Goal: Communication & Community: Answer question/provide support

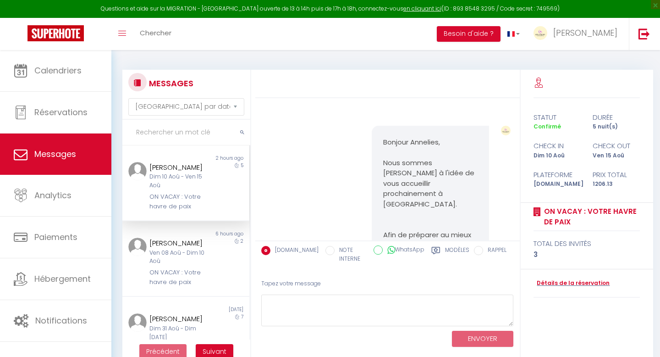
select select "message"
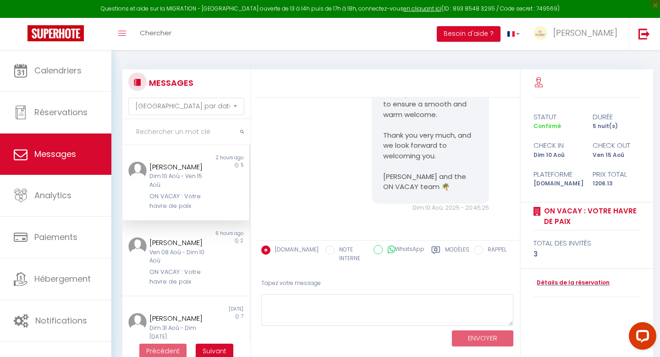
scroll to position [50, 0]
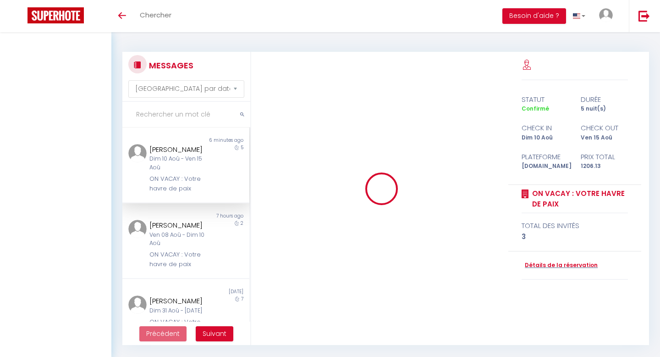
select select "message"
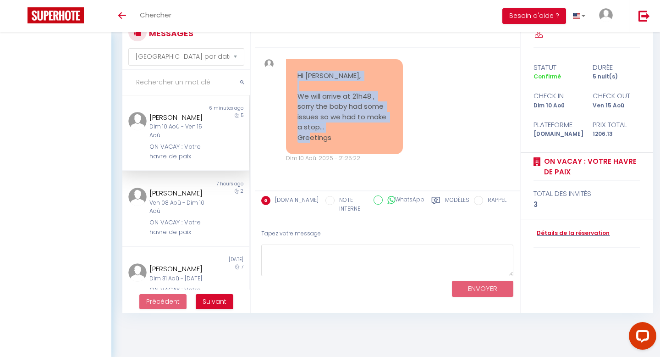
drag, startPoint x: 331, startPoint y: 142, endPoint x: 283, endPoint y: 66, distance: 90.3
click at [283, 66] on div "Hi [PERSON_NAME], We will arrive at 21h48 , sorry the baby had some issues so w…" at bounding box center [344, 111] width 129 height 104
copy pre "Hi [PERSON_NAME], We will arrive at 21h48 , sorry the baby had some issues so w…"
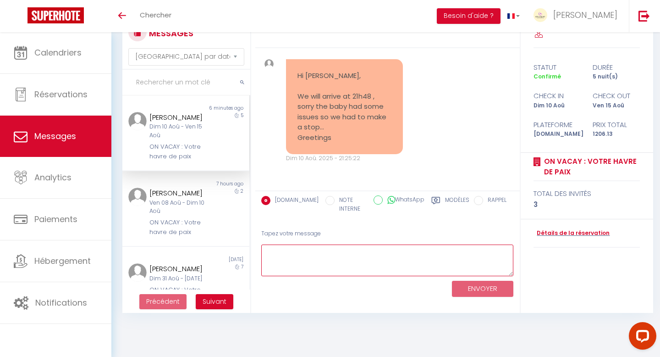
click at [298, 265] on textarea at bounding box center [387, 260] width 253 height 32
paste textarea "Hi Annelies, Thank you for letting me know. [PERSON_NAME] will be there to welc…"
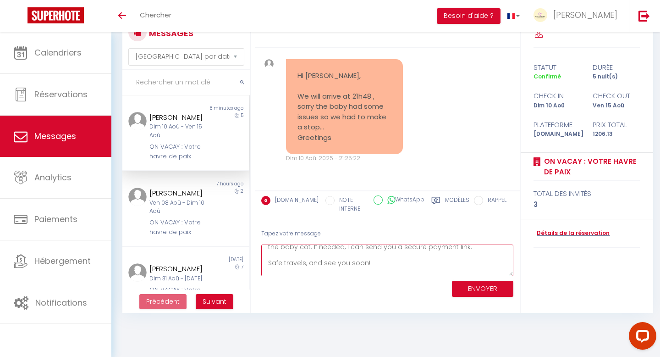
scroll to position [6419, 0]
drag, startPoint x: 438, startPoint y: 103, endPoint x: 383, endPoint y: 97, distance: 55.8
copy pre "[PERSON_NAME] and the ON VACAY team 🌴"
click at [364, 272] on textarea "Hi Annelies, Thank you for letting me know. [PERSON_NAME] will be there to welc…" at bounding box center [387, 260] width 253 height 32
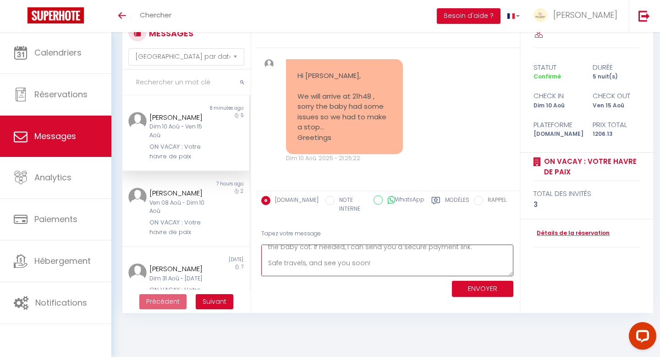
scroll to position [85, 0]
paste textarea "[PERSON_NAME] and the ON VACAY team 🌴"
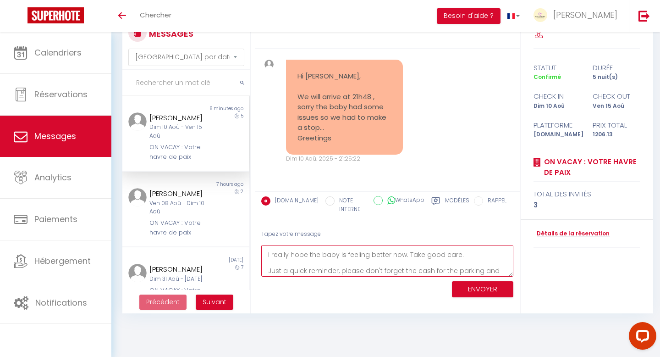
scroll to position [44, 0]
click at [430, 263] on textarea "Hi Annelies, Thank you for letting me know. [PERSON_NAME] will be there to welc…" at bounding box center [387, 261] width 253 height 32
click at [295, 274] on textarea "Hi Annelies, Thank you for letting me know. [PERSON_NAME] will be there to welc…" at bounding box center [387, 261] width 253 height 32
click at [297, 272] on textarea "Hi Annelies, Thank you for letting me know. [PERSON_NAME] will be there to welc…" at bounding box center [387, 261] width 253 height 32
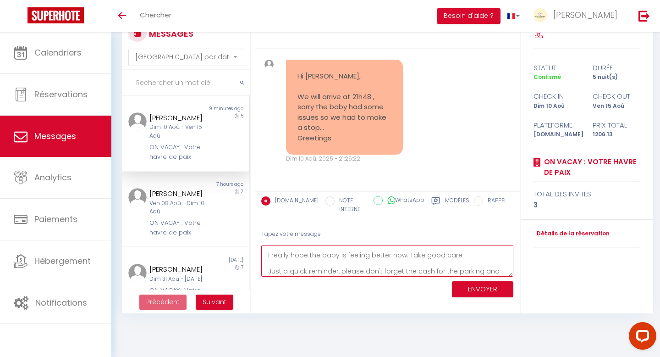
type textarea "Hi Annelies, Thank you for letting me know. [PERSON_NAME] will be there to welc…"
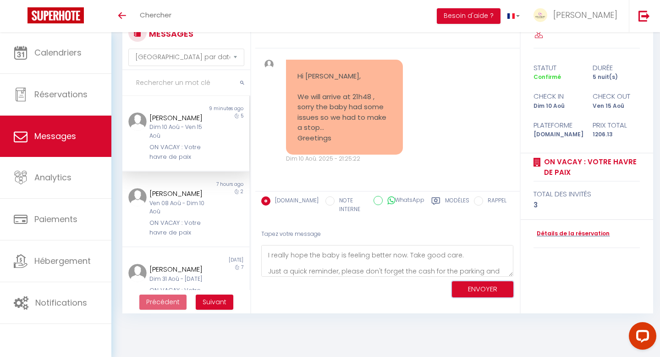
click at [476, 289] on button "ENVOYER" at bounding box center [482, 289] width 61 height 16
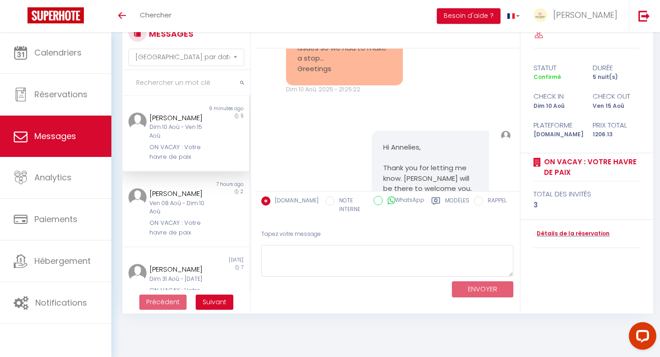
scroll to position [6862, 0]
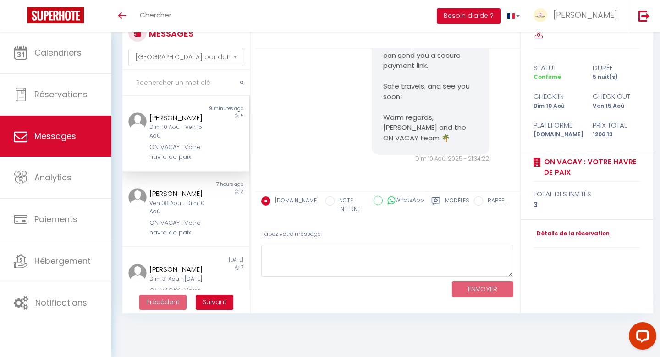
click at [202, 139] on div "Dim 10 Aoû - Ven 15 Aoû" at bounding box center [181, 131] width 62 height 17
click at [573, 233] on link "Détails de la réservation" at bounding box center [572, 233] width 76 height 9
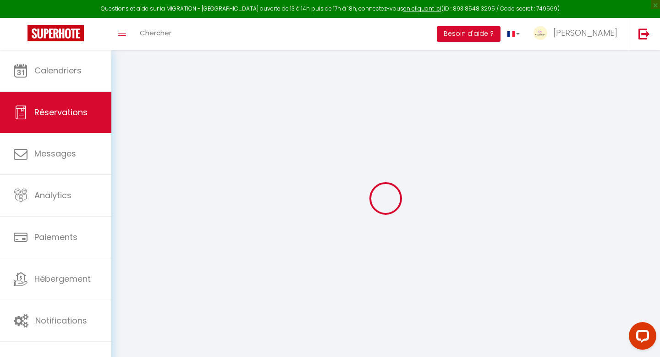
type input "Annelies"
type input "Dijkmans"
type input "[EMAIL_ADDRESS][DOMAIN_NAME]"
type input "[PHONE_NUMBER]"
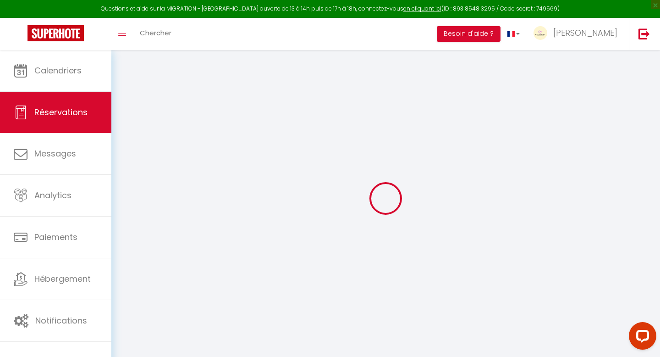
type input "0471673180"
type input "."
select select "IE"
type input "230.51"
type input "16.89"
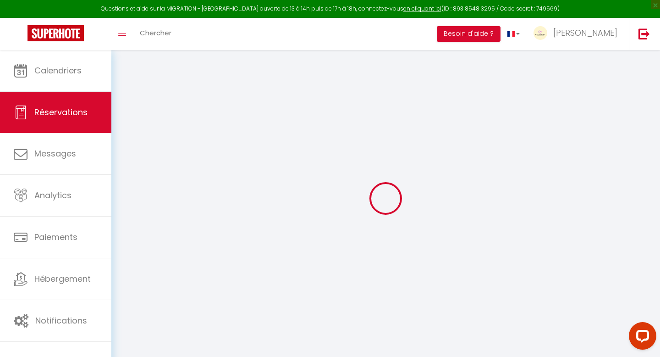
select select "48477"
select select "1"
select select
type input "2"
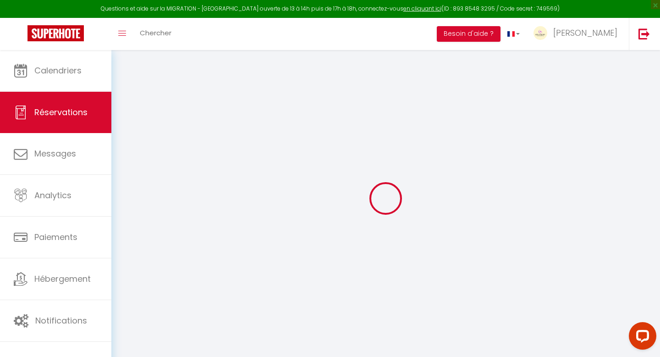
type input "1"
select select "12"
select select "15"
type input "1092.53"
checkbox input "false"
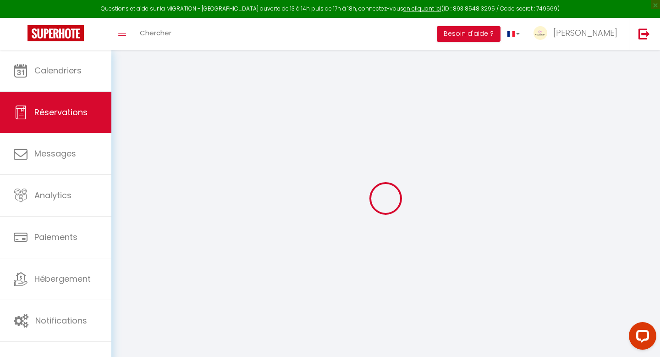
type input "0"
select select "2"
type input "0"
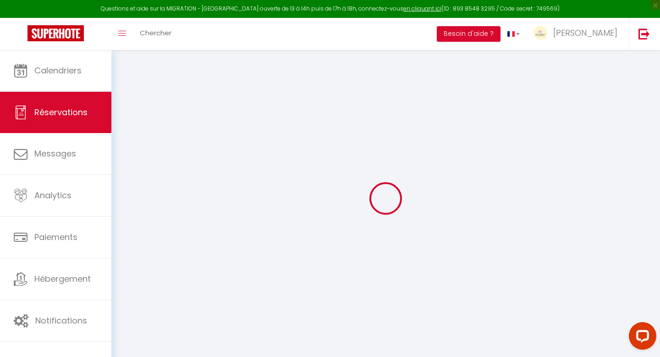
select select
checkbox input "false"
select select
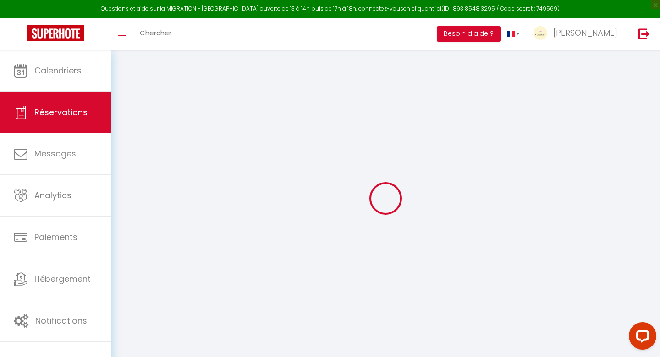
checkbox input "false"
select select
checkbox input "false"
type Comments0 "** THIS RESERVATION HAS BEEN PRE-PAID ** Reservation has a cancellation grace p…"
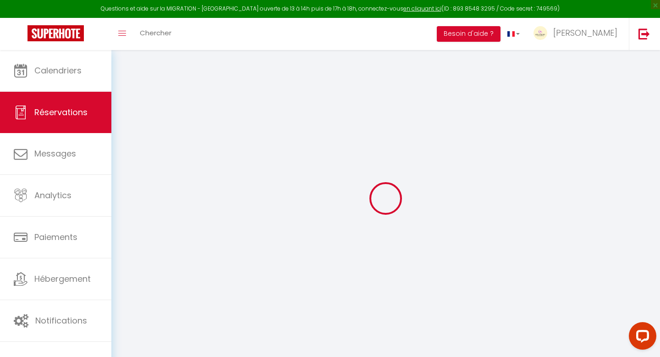
type textarea "Vit en [GEOGRAPHIC_DATA] mais indiqué [GEOGRAPHIC_DATA] pour que ce soit en ang…"
type input "60"
type input "53.6"
select select
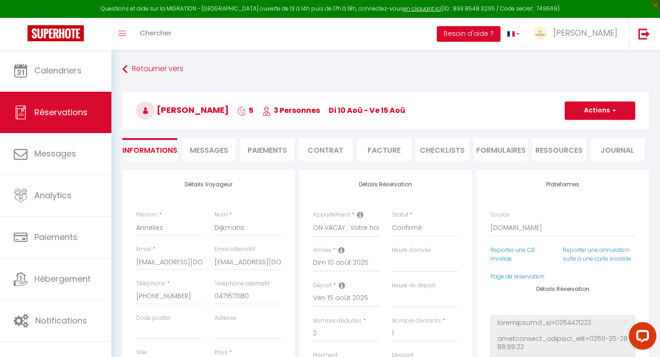
checkbox input "false"
select select "16:30"
select select "11:00"
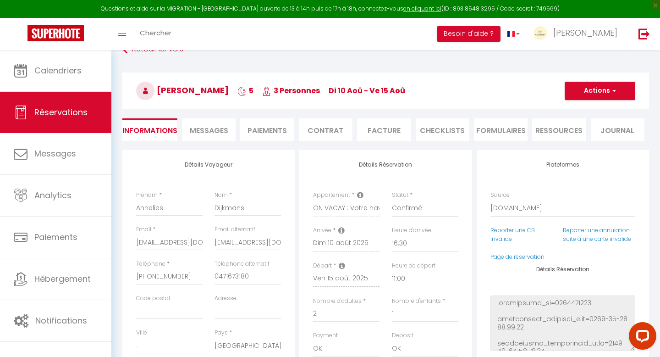
scroll to position [20, 0]
drag, startPoint x: 183, startPoint y: 277, endPoint x: 127, endPoint y: 273, distance: 55.6
click at [127, 273] on div "Détails Voyageur Prénom * [PERSON_NAME] * Dijkmans Email * [EMAIL_ADDRESS][DOMA…" at bounding box center [208, 314] width 172 height 328
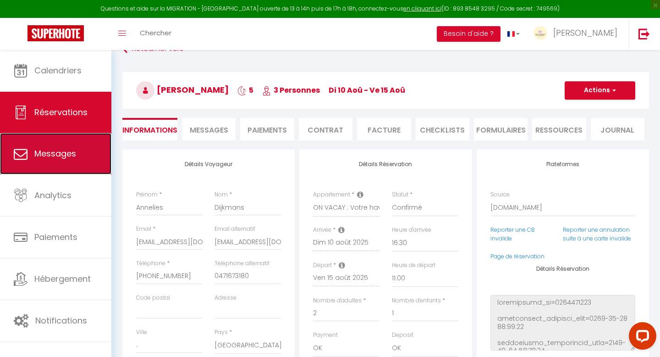
click at [58, 145] on link "Messages" at bounding box center [55, 153] width 111 height 41
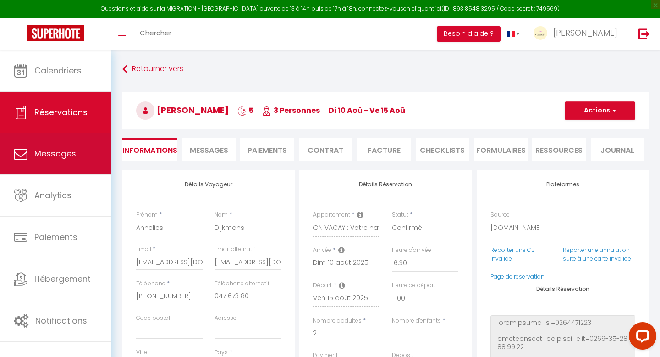
select select "message"
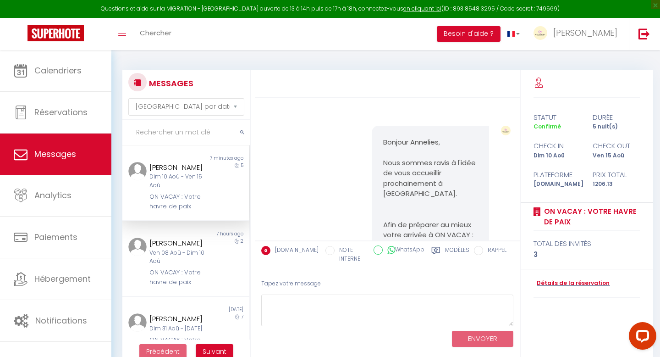
scroll to position [6971, 0]
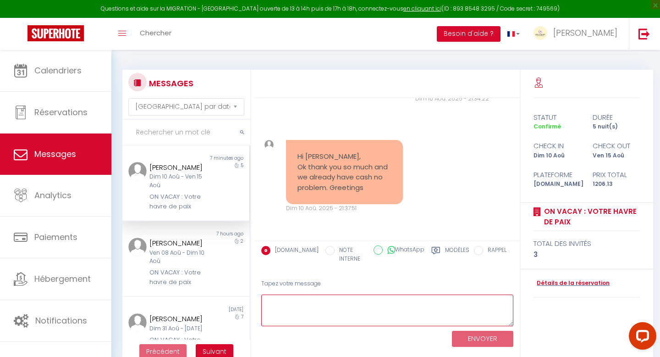
click at [342, 306] on textarea at bounding box center [387, 310] width 253 height 32
paste textarea "Hi Annelies, Just to let you know, at this time, the pools are already closed, …"
drag, startPoint x: 324, startPoint y: 320, endPoint x: 244, endPoint y: 321, distance: 80.3
click at [244, 321] on div "MESSAGES Trier par date de réservation [GEOGRAPHIC_DATA] par date de message No…" at bounding box center [385, 217] width 539 height 294
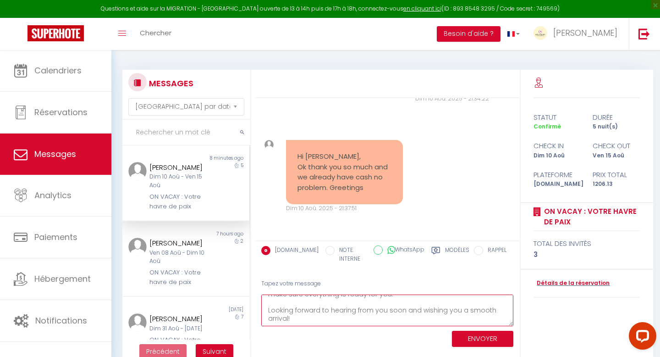
scroll to position [6914, 0]
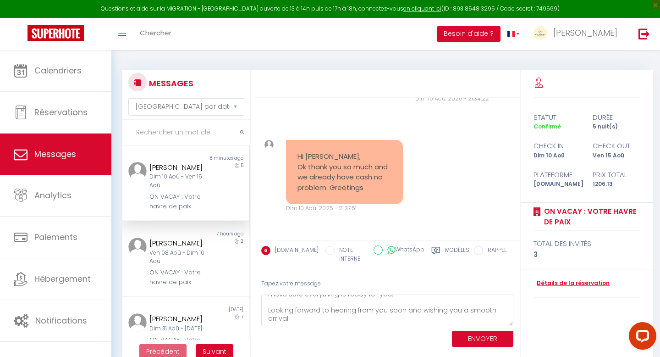
drag, startPoint x: 439, startPoint y: 138, endPoint x: 383, endPoint y: 128, distance: 56.3
copy pre "[PERSON_NAME] and the ON VACAY team 🌴"
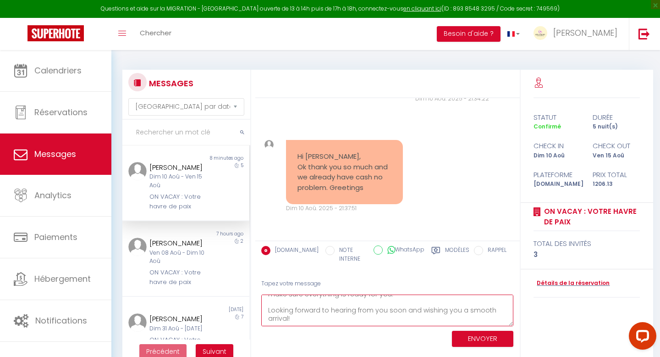
click at [319, 319] on textarea "Hi Annelies, Just to let you know, at this time, the pools are already closed, …" at bounding box center [387, 310] width 253 height 32
paste textarea "[PERSON_NAME] and the ON VACAY team 🌴"
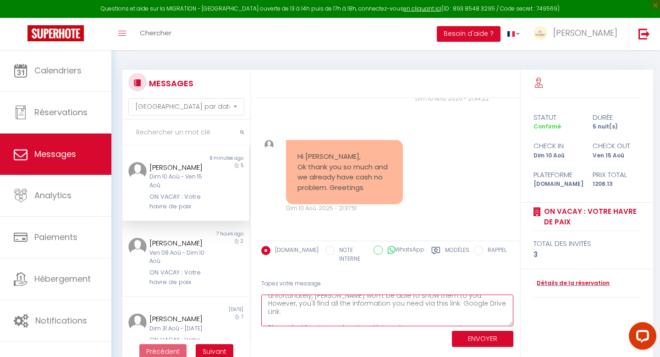
scroll to position [33, 0]
drag, startPoint x: 471, startPoint y: 304, endPoint x: 412, endPoint y: 303, distance: 58.7
click at [412, 303] on textarea "Hi Annelies, Just to let you know, at this time, the pools are already closed, …" at bounding box center [387, 310] width 253 height 32
paste textarea "[URL][DOMAIN_NAME]"
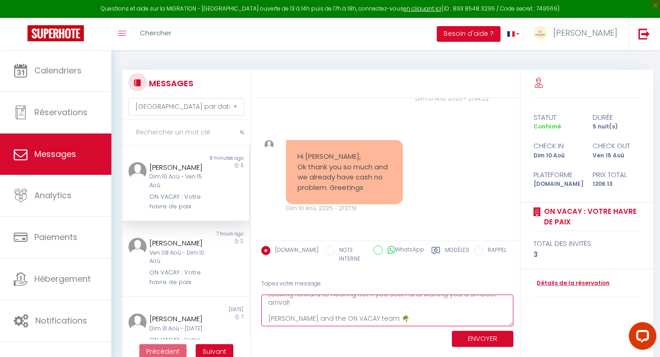
scroll to position [96, 0]
type textarea "Hi Annelies, Just to let you know, at this time, the pools are already closed, …"
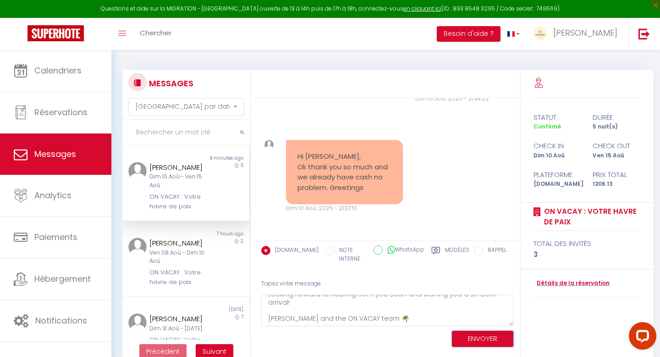
click at [471, 342] on button "ENVOYER" at bounding box center [482, 339] width 61 height 16
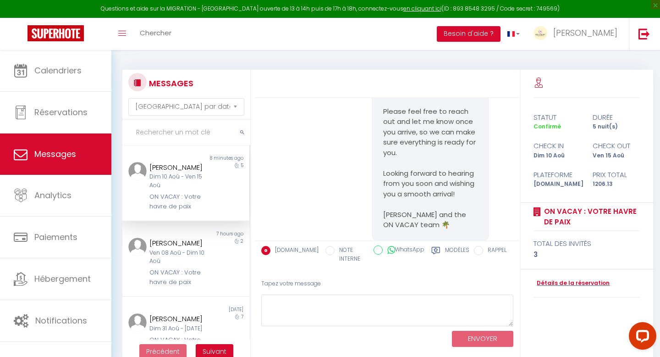
scroll to position [7072, 0]
click at [304, 156] on div "Hi Annelies, Just to let you know, at this time, the pools are already closed, …" at bounding box center [388, 113] width 258 height 316
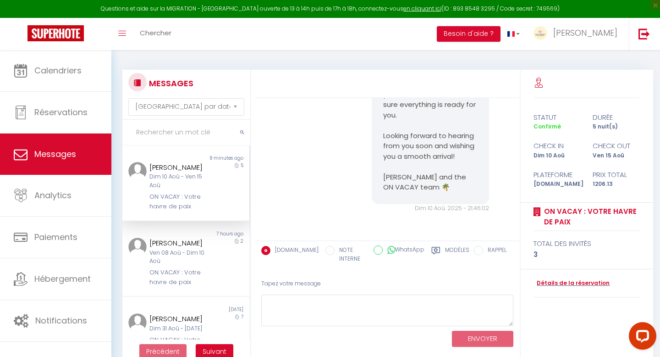
scroll to position [7203, 0]
drag, startPoint x: 436, startPoint y: 170, endPoint x: 383, endPoint y: 136, distance: 63.1
click at [383, 136] on div "Hi Annelies, Just to let you know, at this time, the pools are already closed, …" at bounding box center [430, 68] width 117 height 271
